Goal: Transaction & Acquisition: Purchase product/service

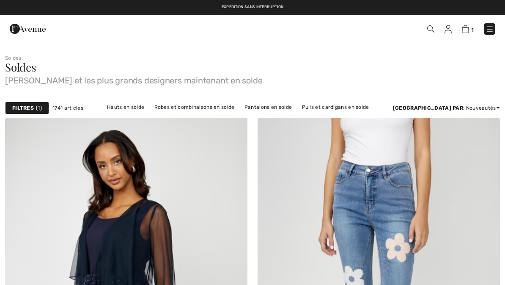
checkbox input "true"
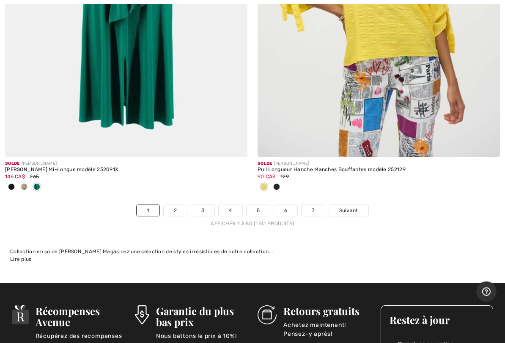
scroll to position [10332, 0]
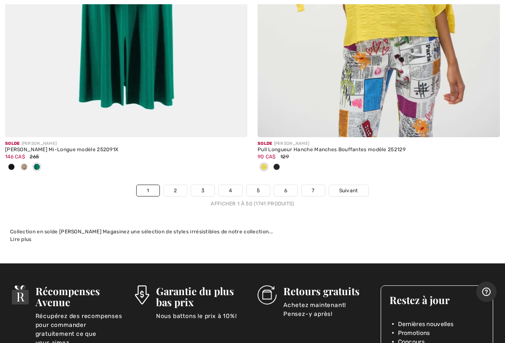
click at [349, 187] on span "Suivant" at bounding box center [349, 191] width 19 height 8
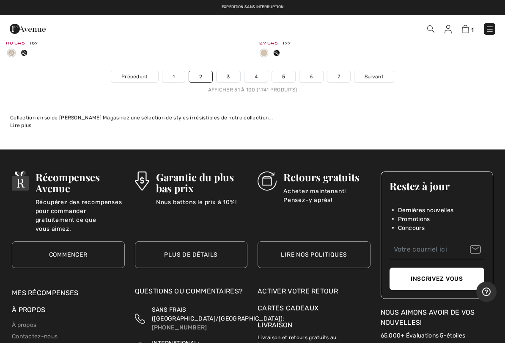
scroll to position [10587, 0]
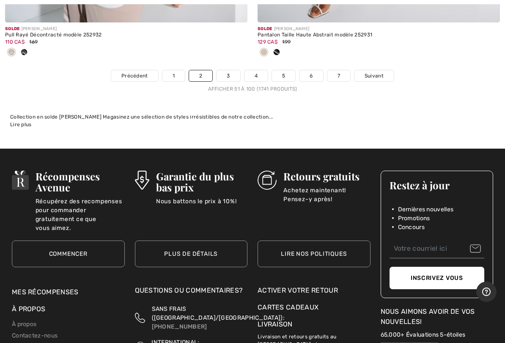
click at [373, 72] on span "Suivant" at bounding box center [374, 76] width 19 height 8
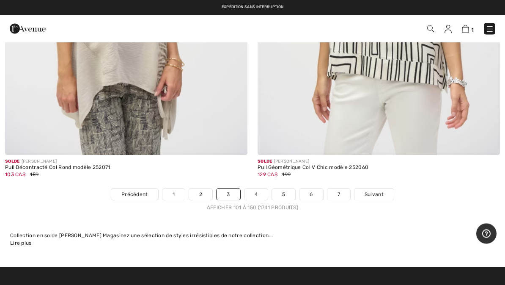
scroll to position [10325, 0]
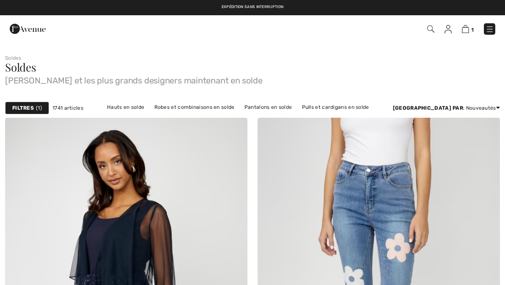
checkbox input "true"
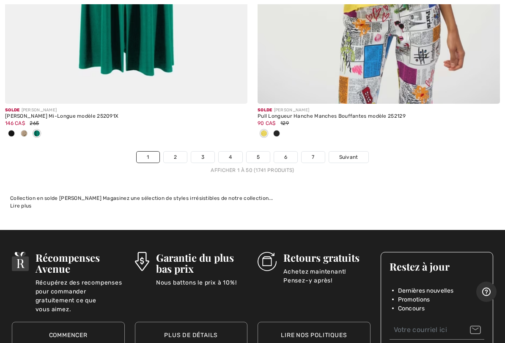
scroll to position [10371, 0]
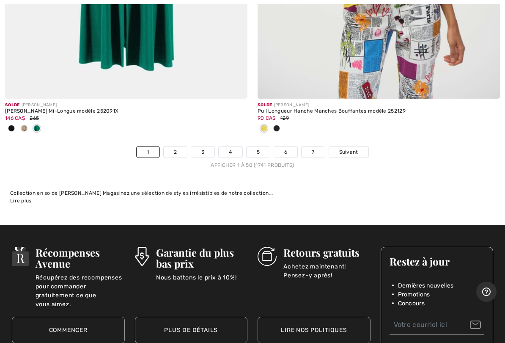
click at [176, 146] on link "2" at bounding box center [175, 151] width 23 height 11
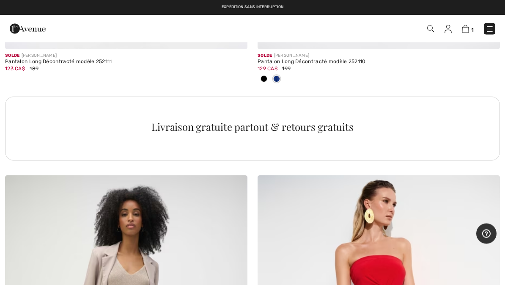
scroll to position [7543, 0]
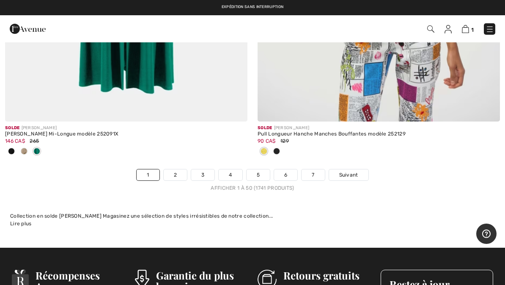
scroll to position [10348, 0]
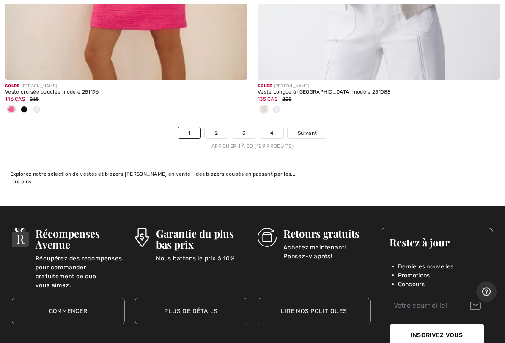
scroll to position [10490, 0]
click at [307, 129] on span "Suivant" at bounding box center [307, 133] width 19 height 8
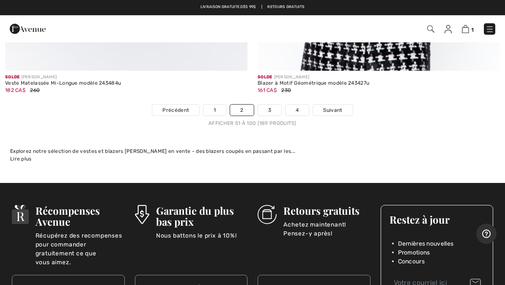
scroll to position [10320, 0]
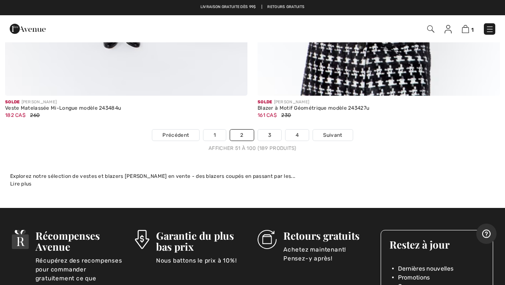
click at [275, 130] on link "3" at bounding box center [269, 135] width 23 height 11
click at [273, 130] on link "3" at bounding box center [269, 135] width 23 height 11
click at [337, 131] on span "Suivant" at bounding box center [332, 135] width 19 height 8
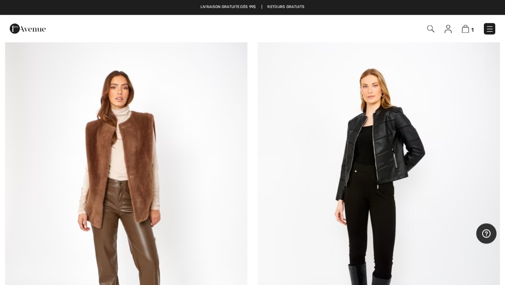
scroll to position [9105, 0]
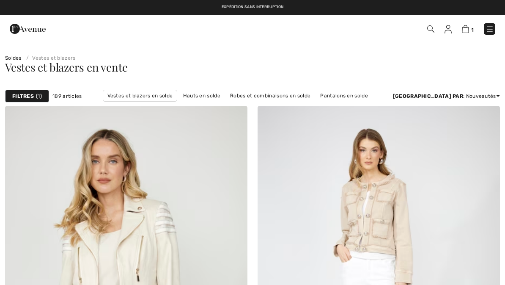
scroll to position [10320, 0]
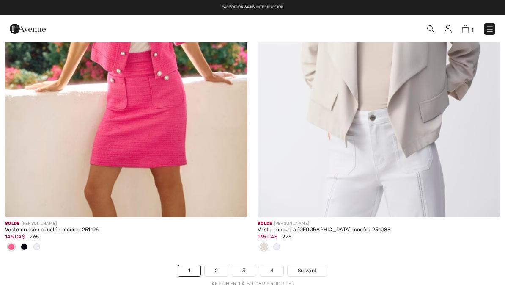
checkbox input "true"
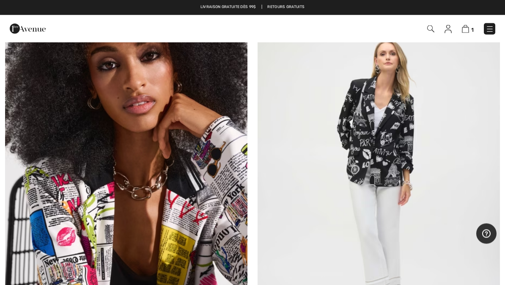
scroll to position [3821, 0]
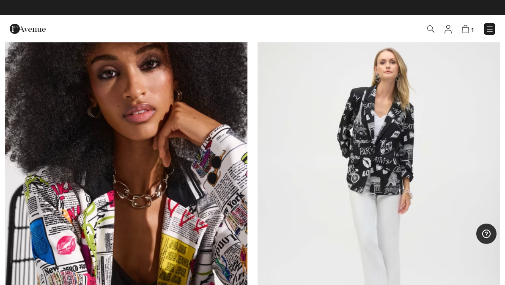
click at [394, 179] on img at bounding box center [379, 190] width 243 height 364
click at [388, 161] on img at bounding box center [379, 190] width 243 height 364
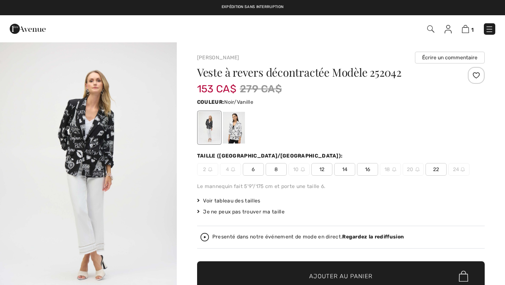
checkbox input "true"
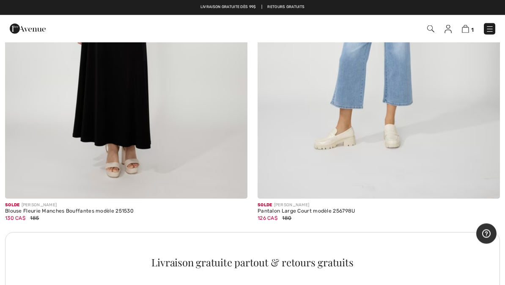
scroll to position [2290, 0]
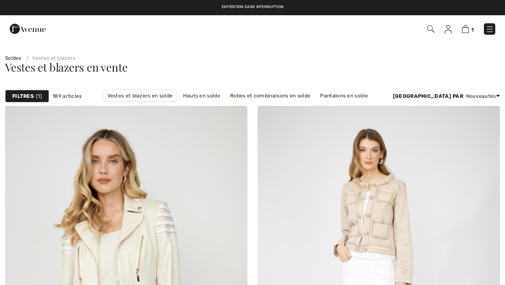
checkbox input "true"
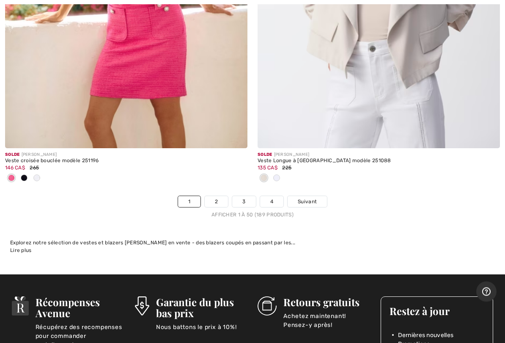
scroll to position [10421, 0]
click at [223, 196] on link "2" at bounding box center [216, 201] width 23 height 11
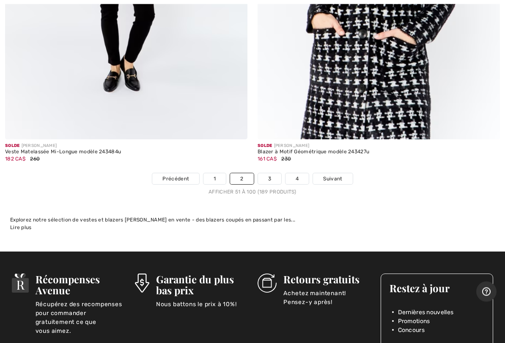
scroll to position [10298, 0]
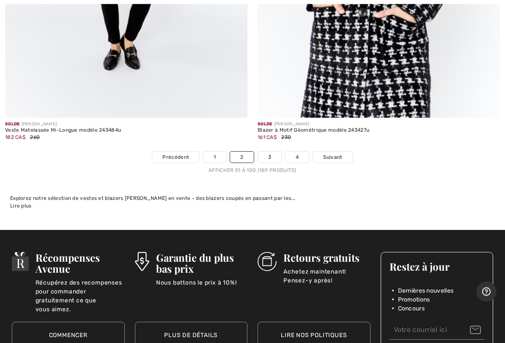
click at [268, 152] on link "3" at bounding box center [269, 157] width 23 height 11
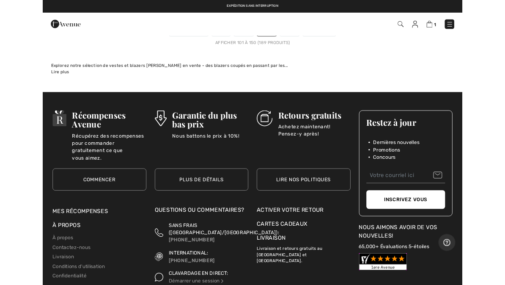
scroll to position [10389, 0]
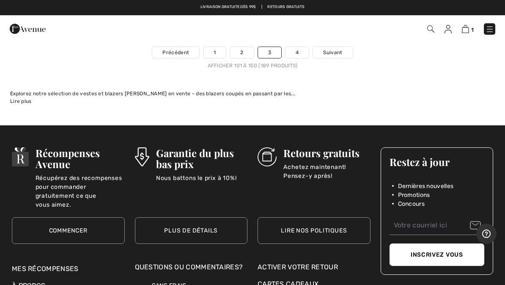
click at [340, 49] on span "Suivant" at bounding box center [332, 53] width 19 height 8
click at [334, 49] on span "Suivant" at bounding box center [332, 53] width 19 height 8
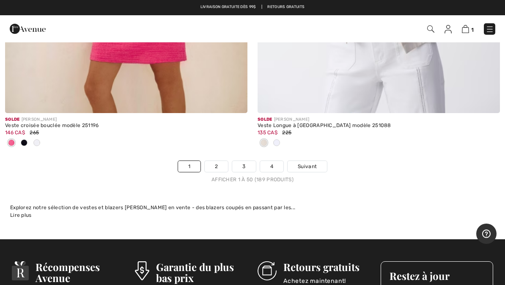
scroll to position [10446, 0]
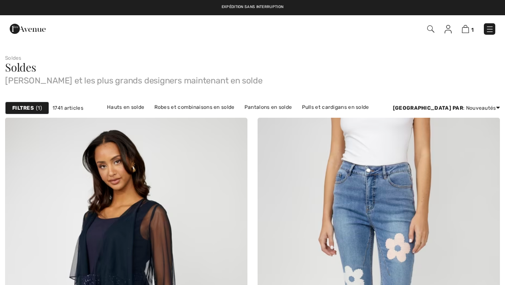
checkbox input "true"
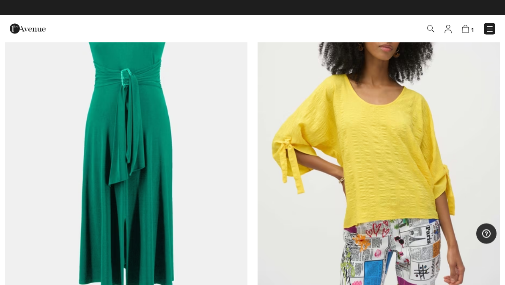
scroll to position [10149, 0]
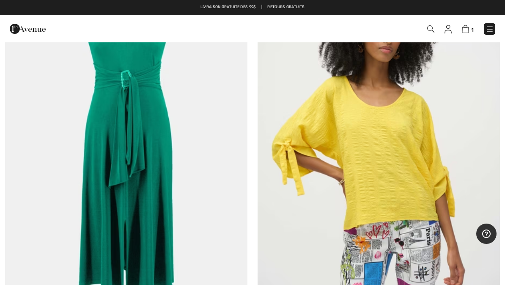
click at [469, 30] on img at bounding box center [465, 29] width 7 height 8
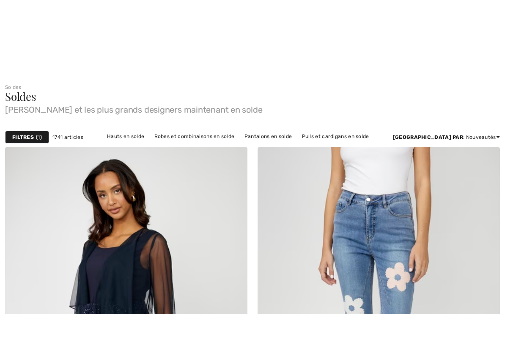
scroll to position [72, 0]
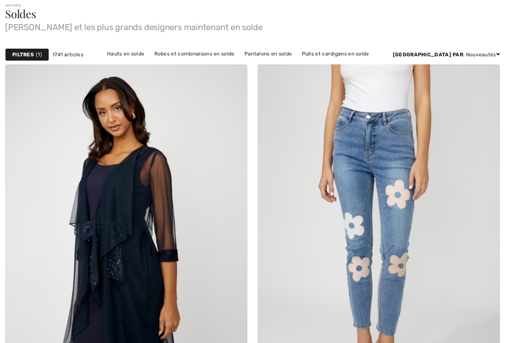
checkbox input "true"
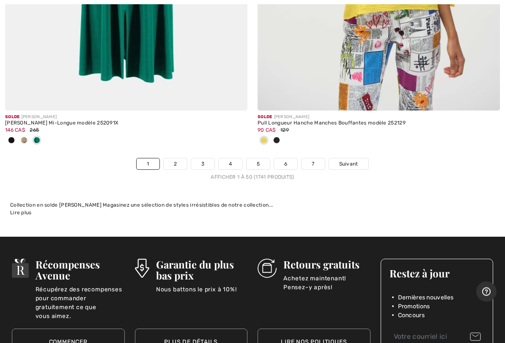
scroll to position [10359, 0]
click at [178, 158] on link "2" at bounding box center [175, 163] width 23 height 11
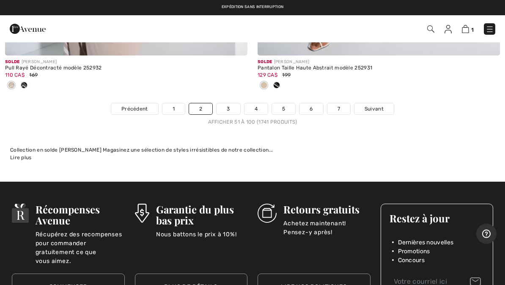
scroll to position [10553, 0]
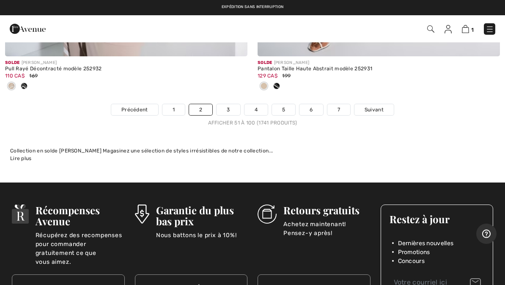
click at [376, 106] on span "Suivant" at bounding box center [374, 110] width 19 height 8
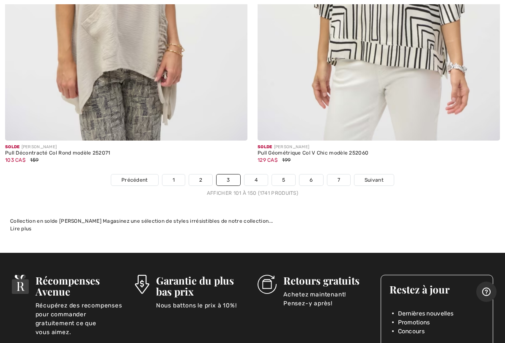
scroll to position [10357, 0]
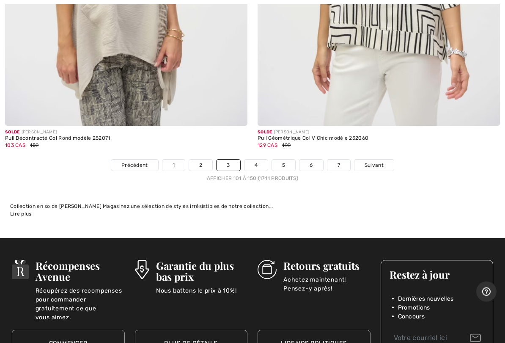
click at [376, 162] on span "Suivant" at bounding box center [374, 166] width 19 height 8
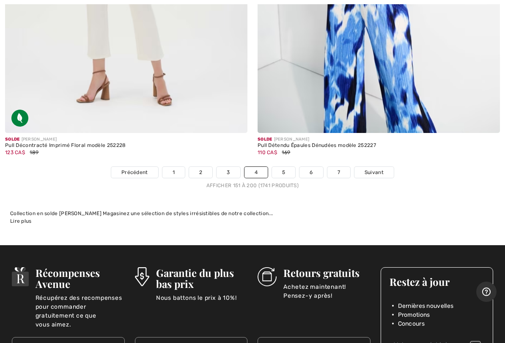
scroll to position [10304, 0]
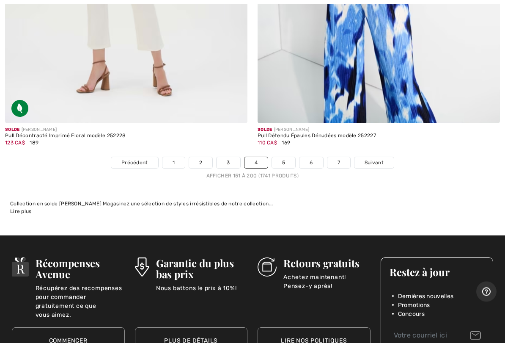
click at [371, 159] on span "Suivant" at bounding box center [374, 163] width 19 height 8
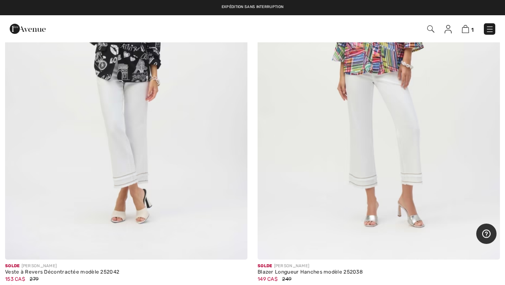
scroll to position [3476, 0]
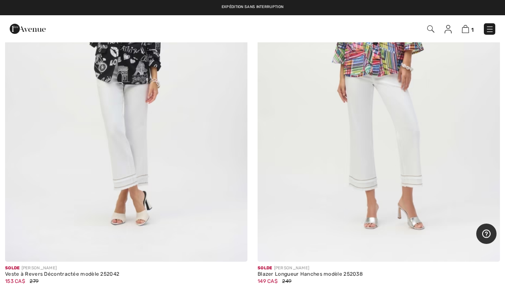
click at [125, 163] on img at bounding box center [126, 80] width 243 height 364
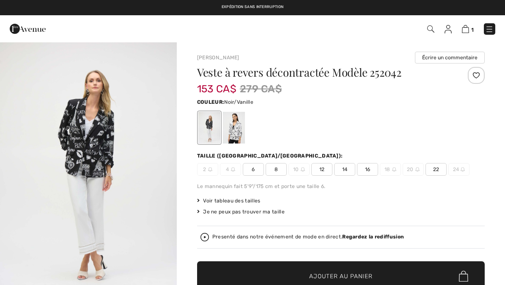
checkbox input "true"
click at [235, 130] on div at bounding box center [234, 128] width 22 height 32
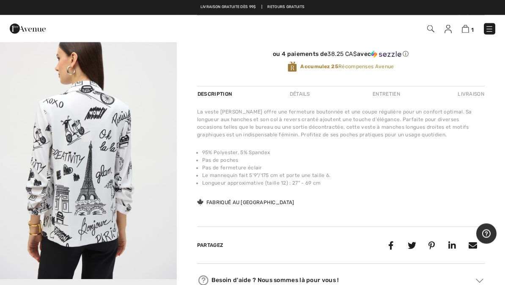
scroll to position [262, 0]
